Goal: Transaction & Acquisition: Purchase product/service

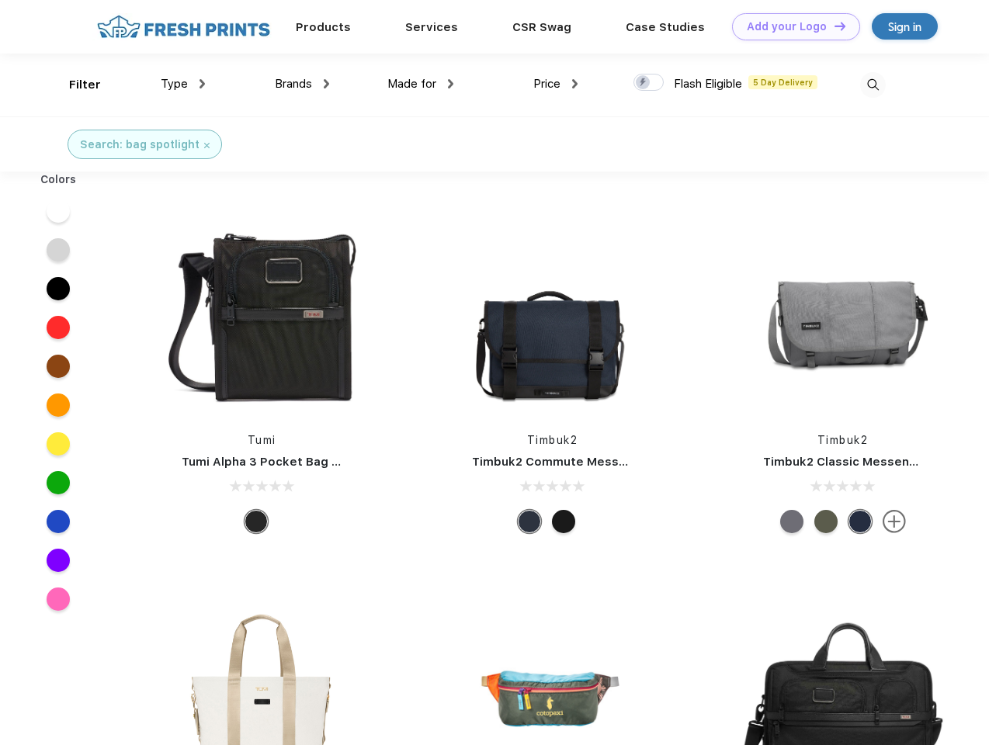
click at [790, 26] on link "Add your Logo Design Tool" at bounding box center [796, 26] width 128 height 27
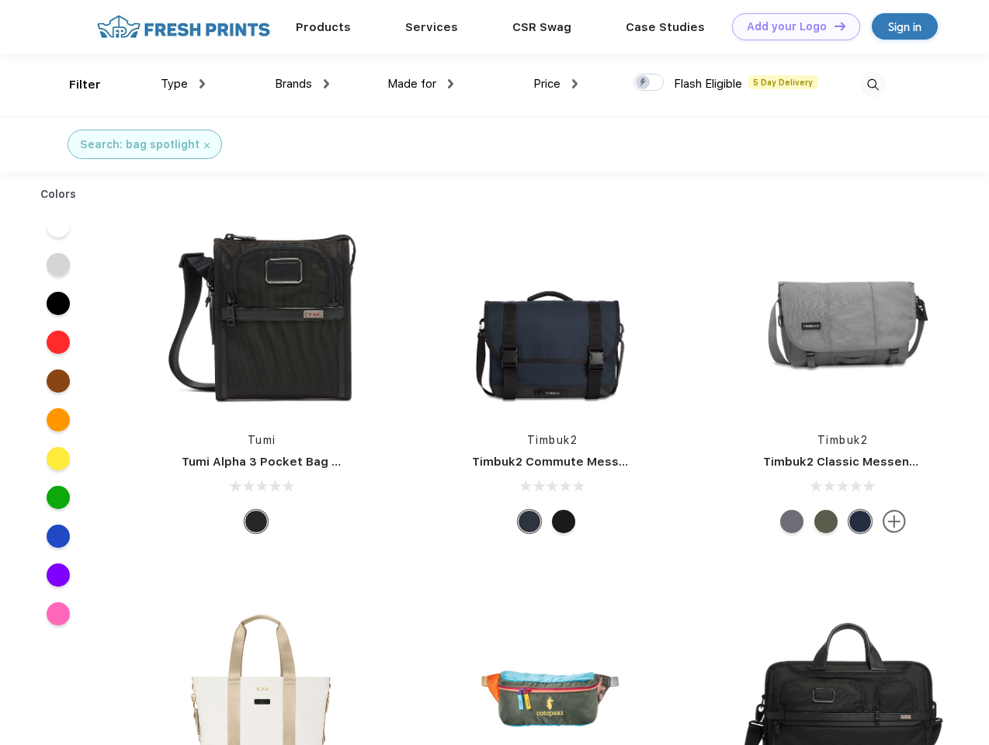
click at [0, 0] on div "Design Tool" at bounding box center [0, 0] width 0 height 0
click at [833, 26] on link "Add your Logo Design Tool" at bounding box center [796, 26] width 128 height 27
click at [75, 85] on div "Filter" at bounding box center [85, 85] width 32 height 18
click at [183, 84] on span "Type" at bounding box center [174, 84] width 27 height 14
click at [302, 84] on span "Brands" at bounding box center [293, 84] width 37 height 14
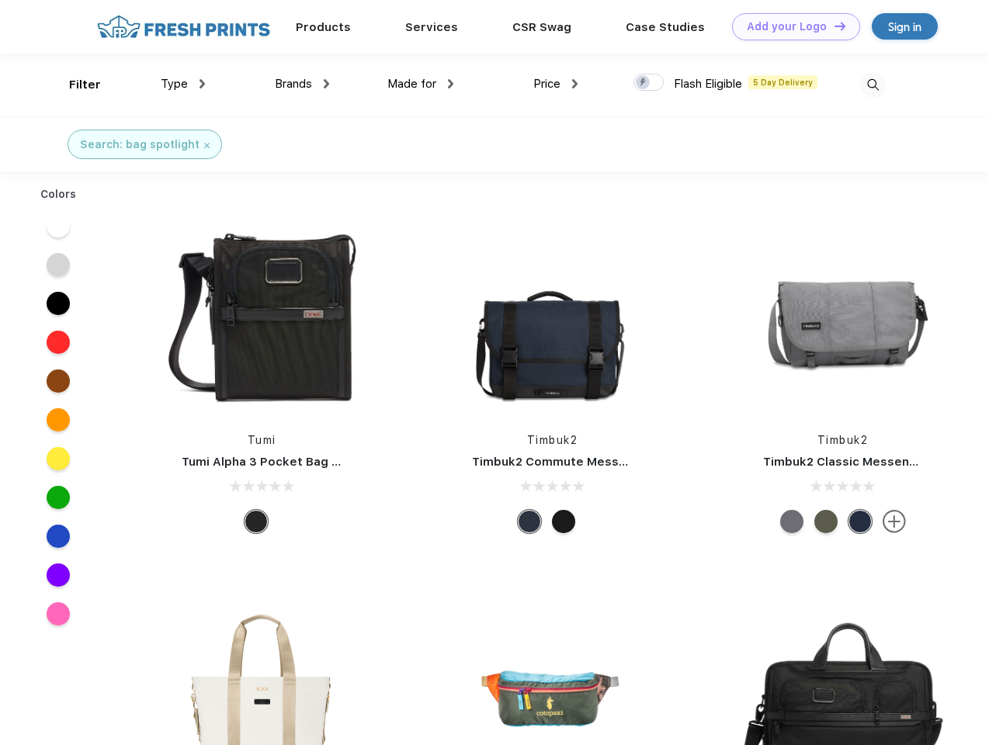
click at [421, 84] on span "Made for" at bounding box center [411, 84] width 49 height 14
click at [556, 84] on span "Price" at bounding box center [546, 84] width 27 height 14
click at [649, 83] on div at bounding box center [648, 82] width 30 height 17
click at [644, 83] on input "checkbox" at bounding box center [638, 78] width 10 height 10
click at [873, 85] on img at bounding box center [873, 85] width 26 height 26
